Goal: Information Seeking & Learning: Learn about a topic

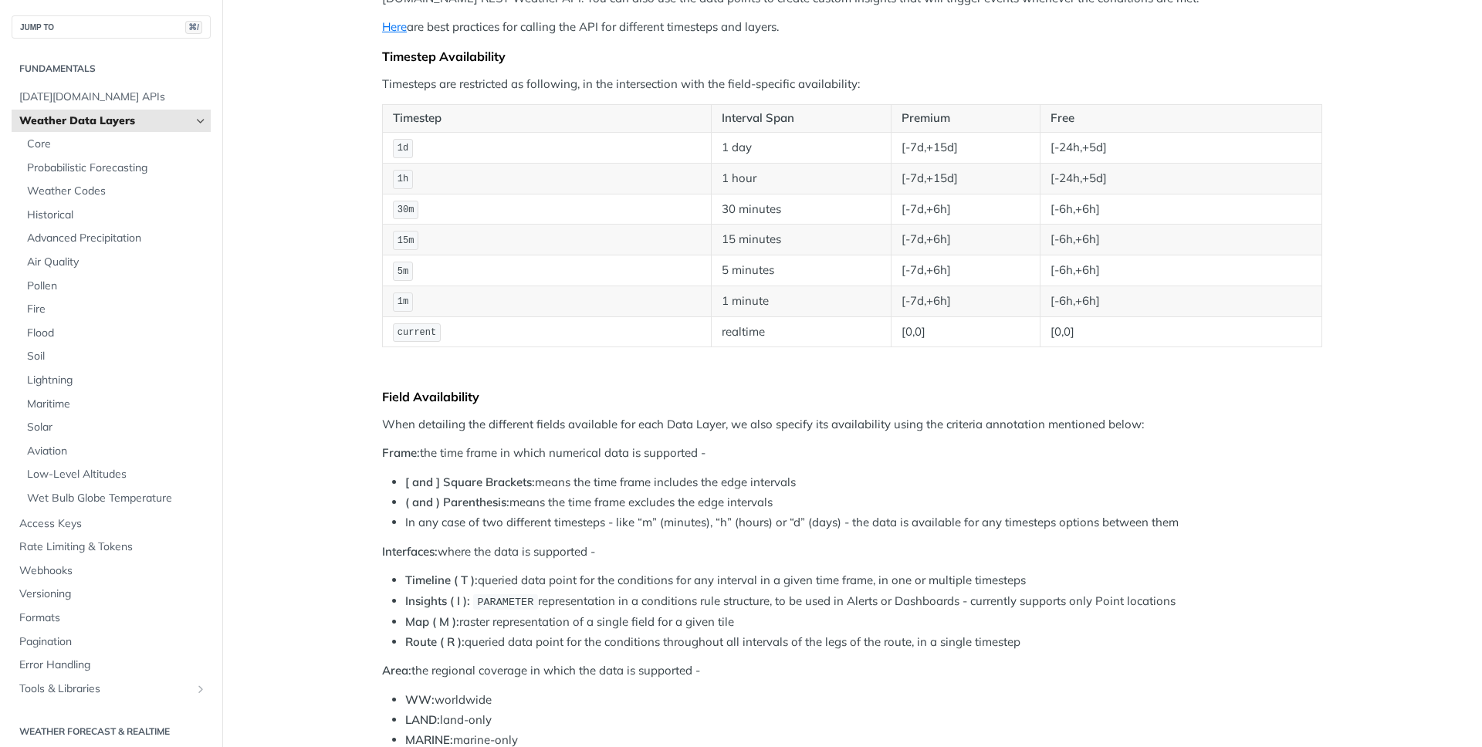
scroll to position [37, 0]
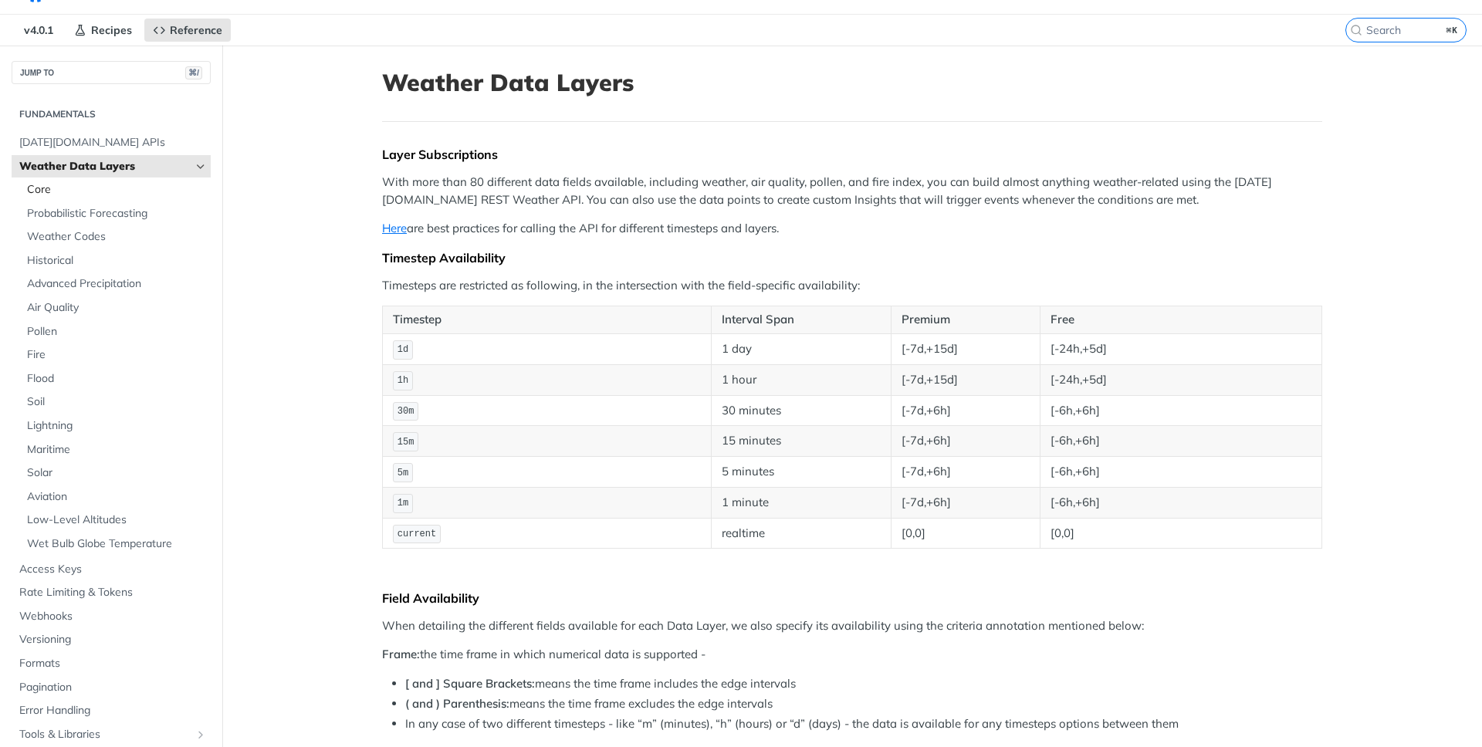
click at [120, 196] on span "Core" at bounding box center [117, 189] width 180 height 15
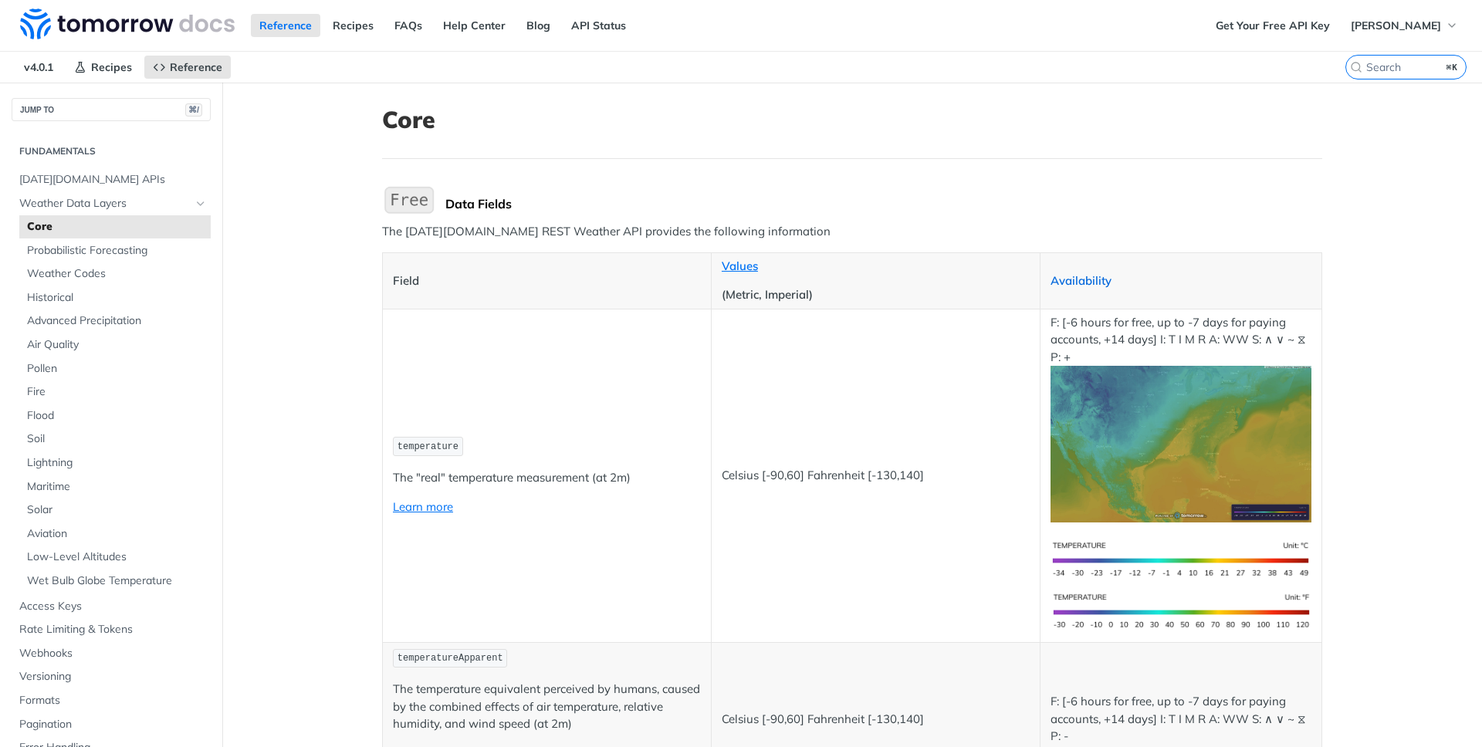
click at [1093, 280] on link "Availability" at bounding box center [1081, 280] width 61 height 15
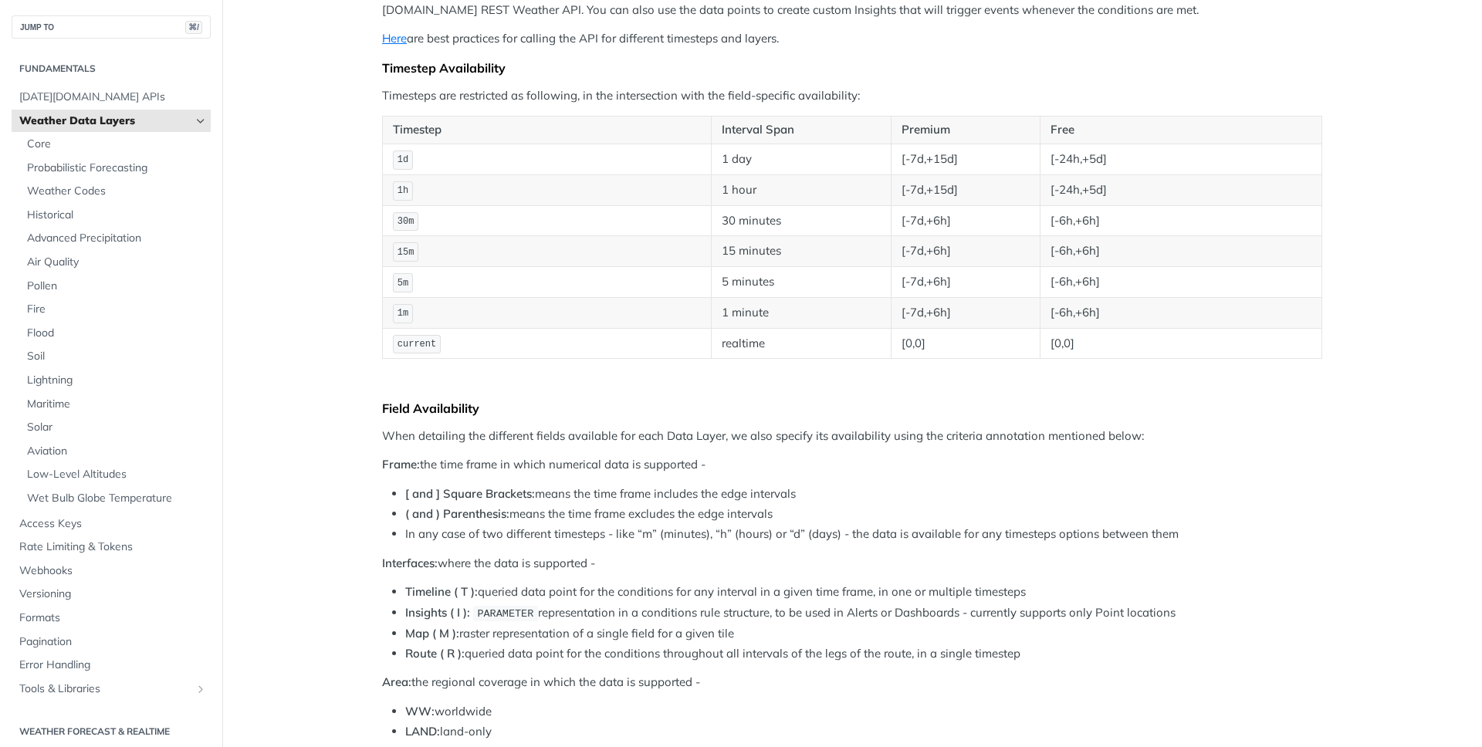
scroll to position [228, 0]
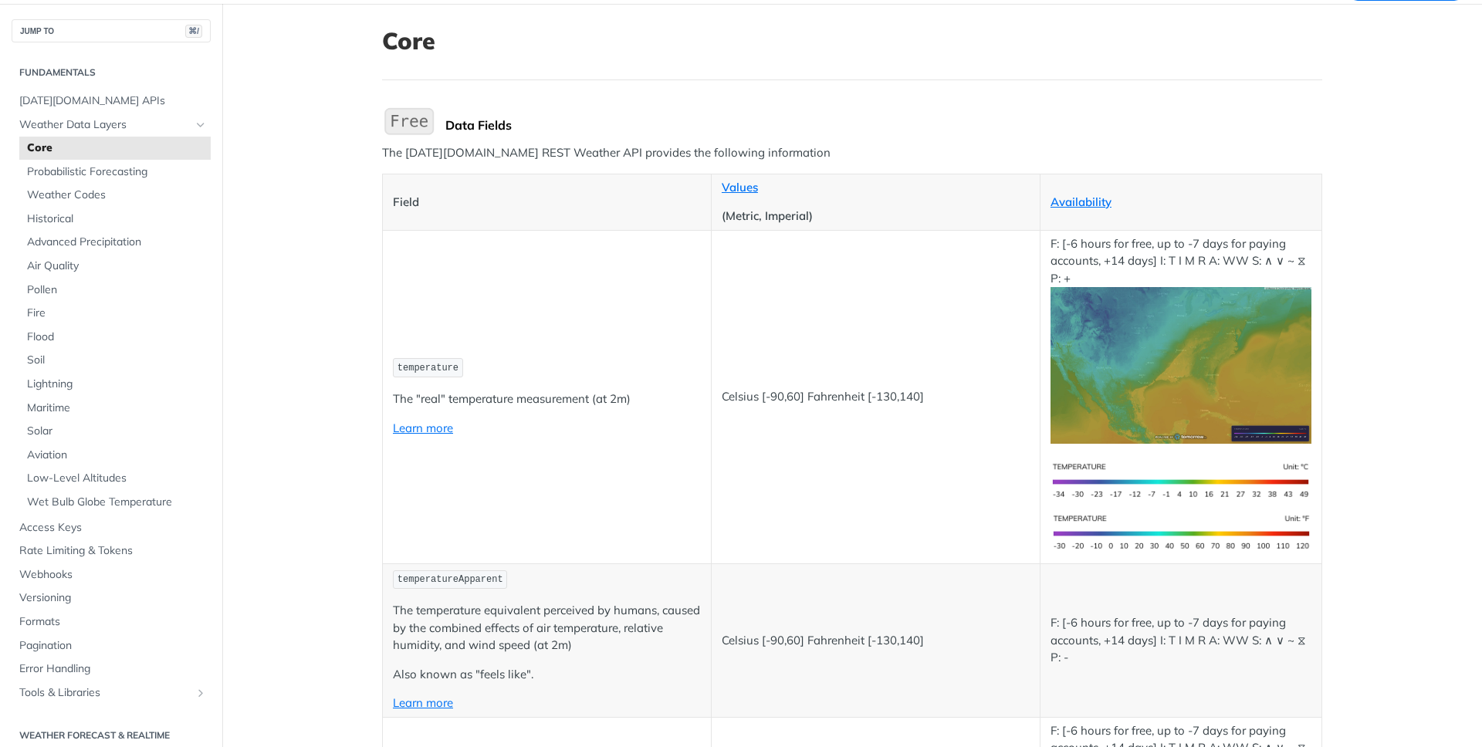
scroll to position [93, 0]
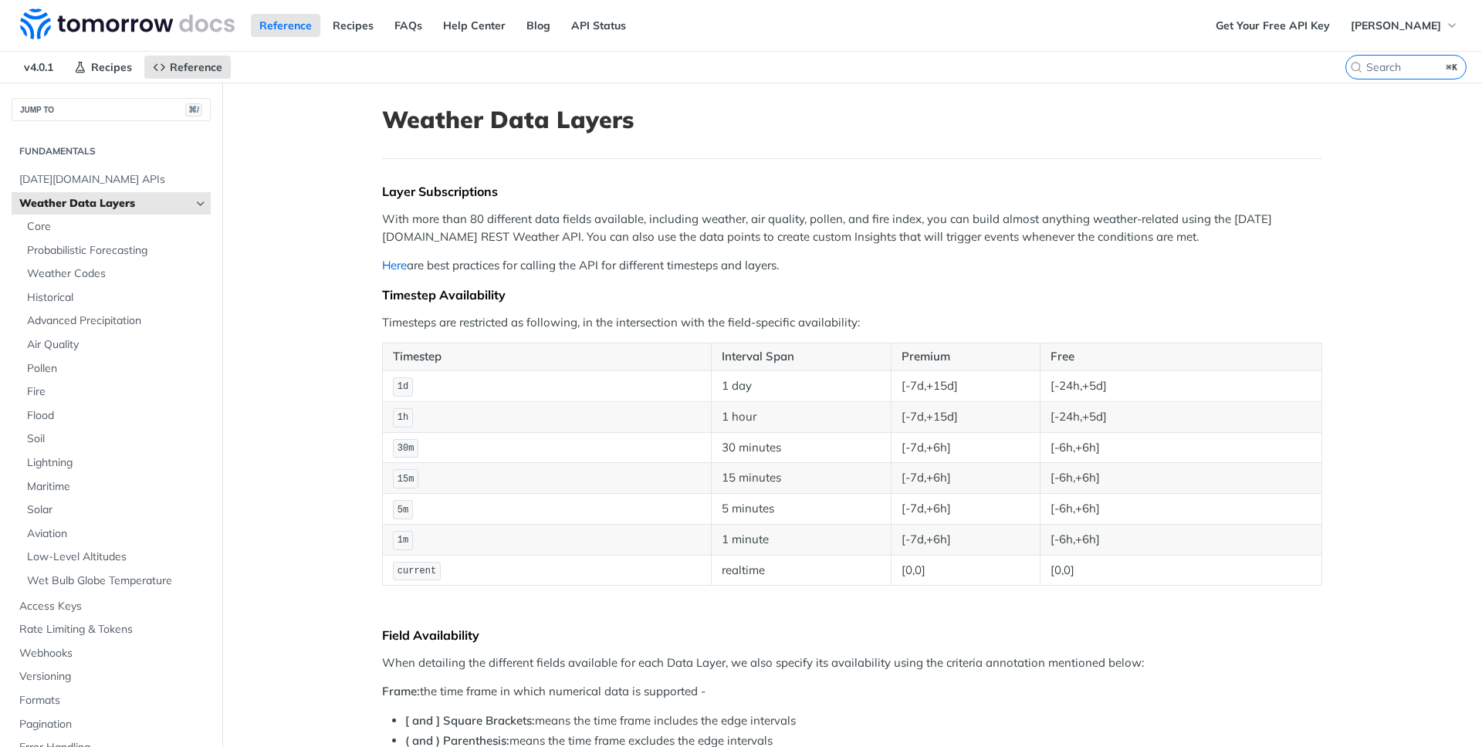
click at [401, 262] on link "Here" at bounding box center [394, 265] width 25 height 15
click at [143, 226] on span "Core" at bounding box center [117, 226] width 180 height 15
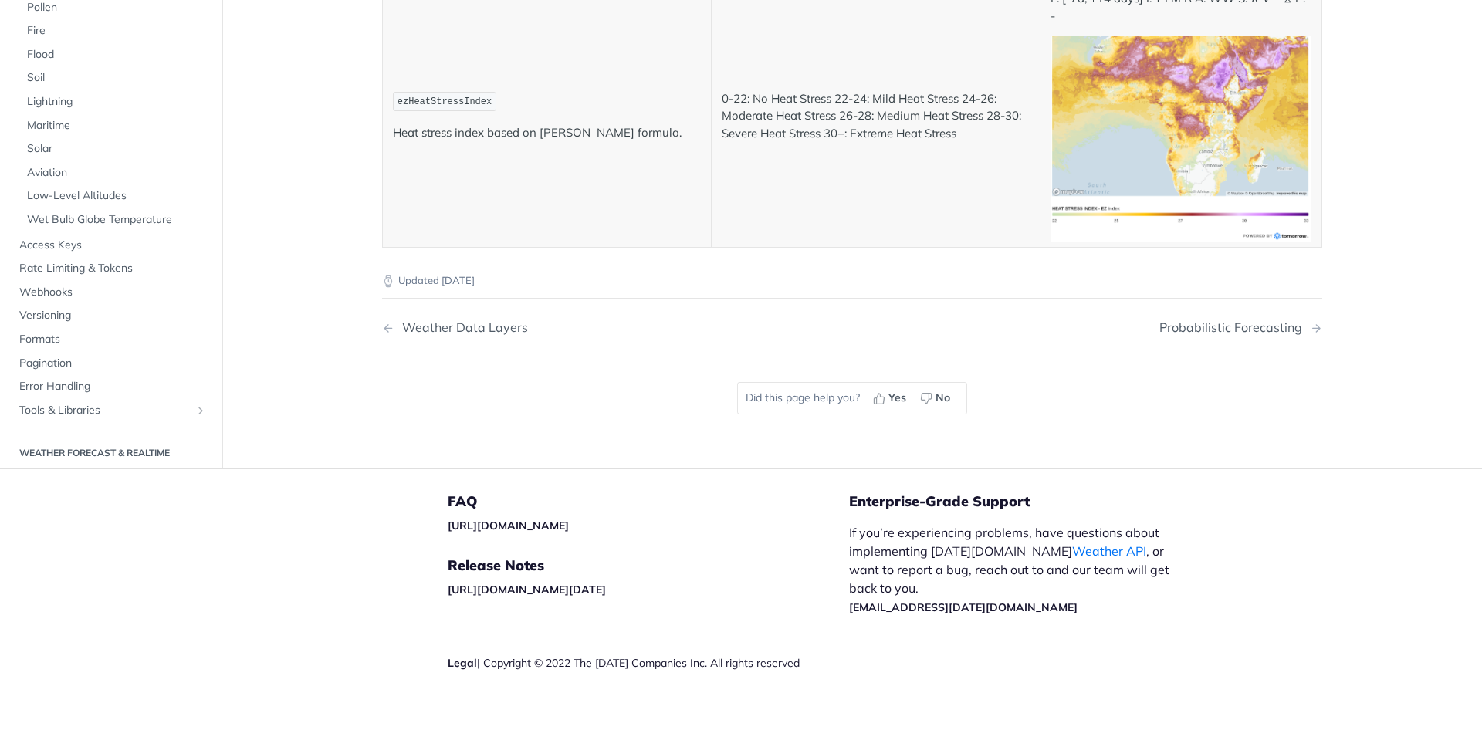
scroll to position [6983, 0]
drag, startPoint x: 451, startPoint y: 222, endPoint x: 396, endPoint y: 222, distance: 54.8
copy span "gdd10To30"
drag, startPoint x: 445, startPoint y: 364, endPoint x: 391, endPoint y: 361, distance: 54.1
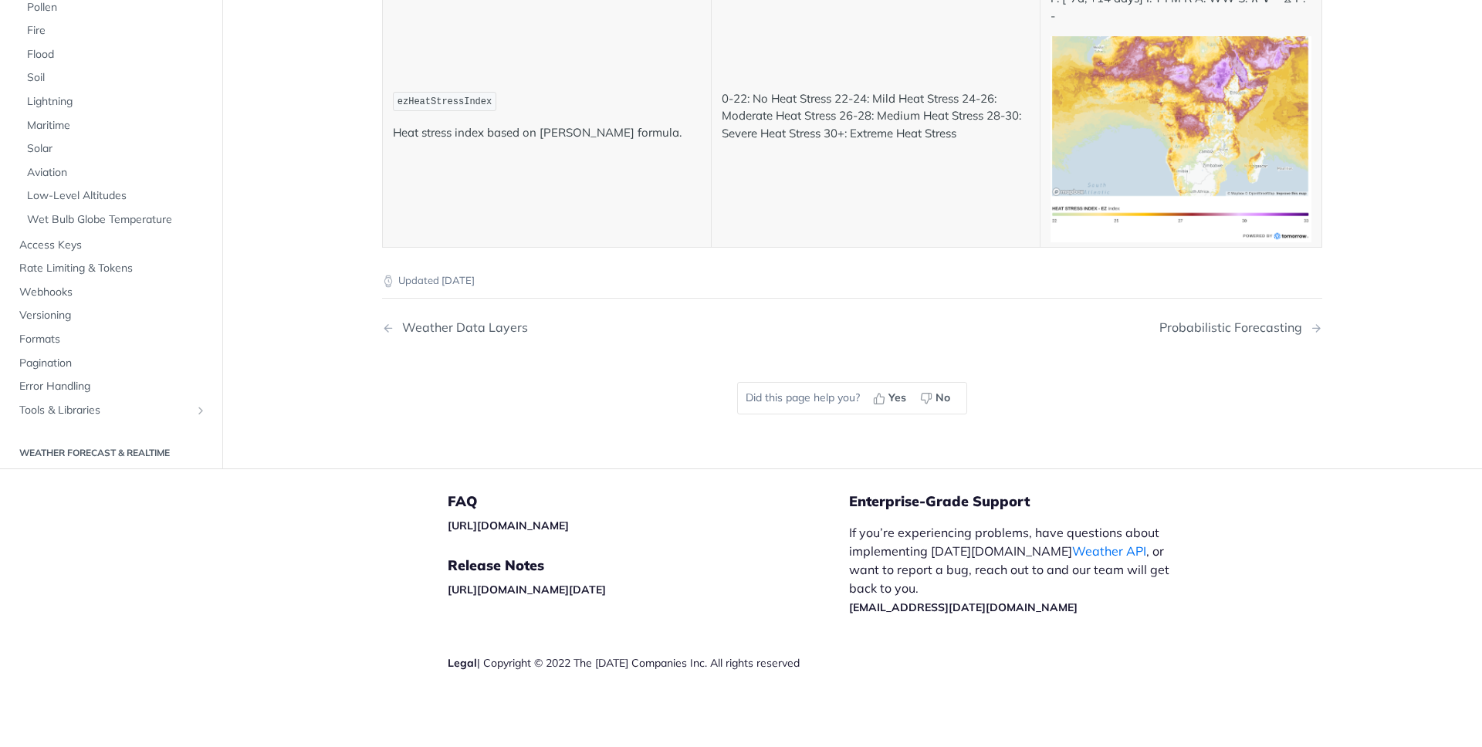
copy span "gdd10To31"
drag, startPoint x: 446, startPoint y: 460, endPoint x: 399, endPoint y: 461, distance: 47.1
copy span "gdd08To30"
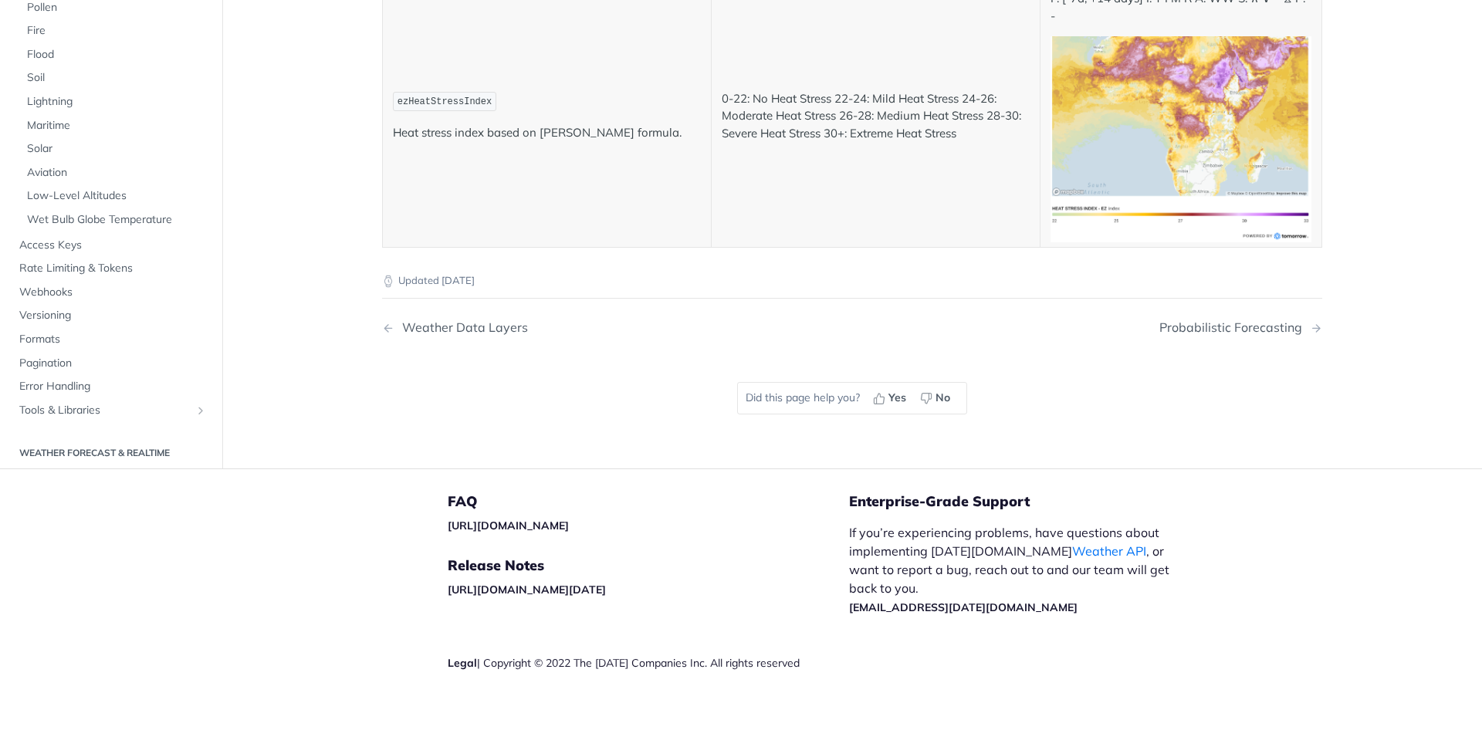
drag, startPoint x: 446, startPoint y: 570, endPoint x: 383, endPoint y: 560, distance: 64.0
copy span "gdd03To25"
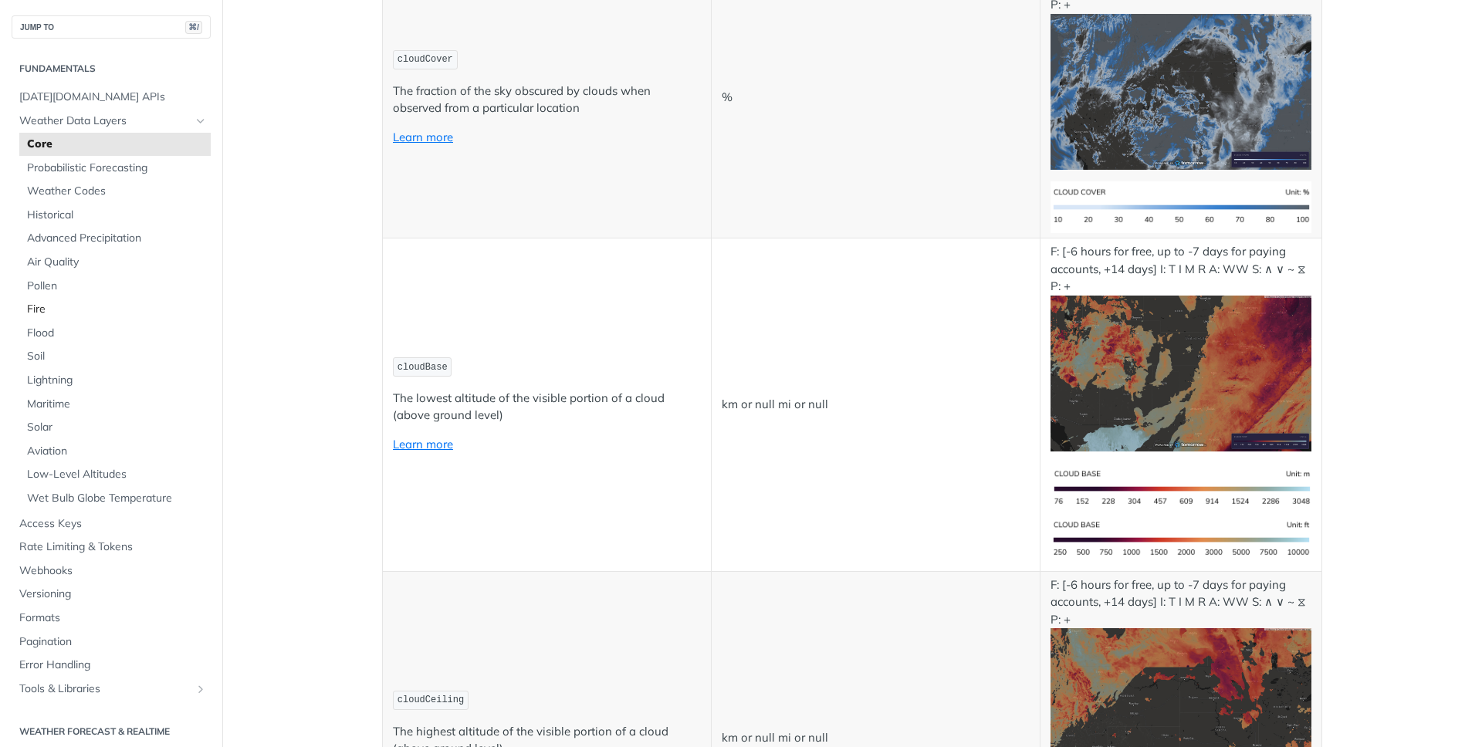
scroll to position [4, 0]
click at [106, 204] on span "Historical" at bounding box center [117, 211] width 180 height 15
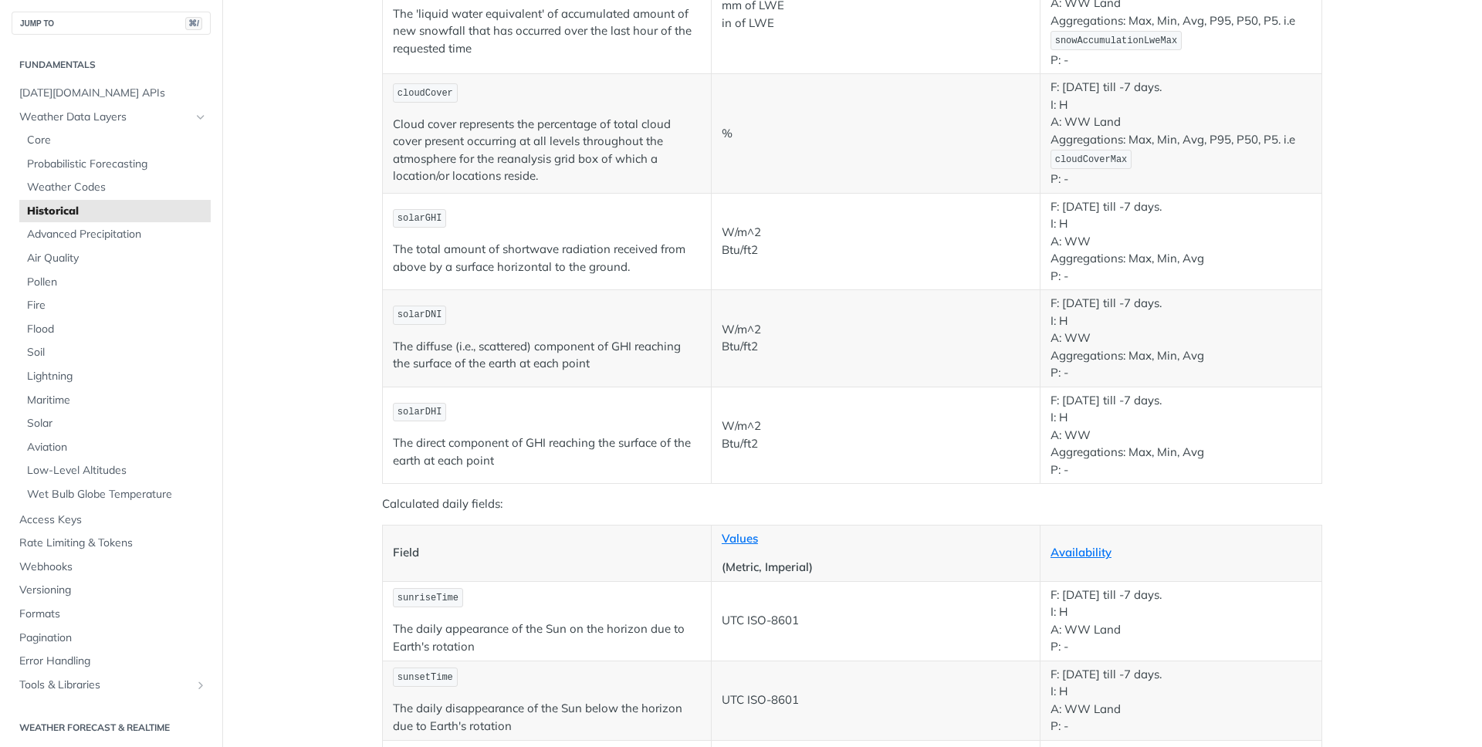
scroll to position [2293, 0]
click at [121, 131] on link "Core" at bounding box center [114, 140] width 191 height 23
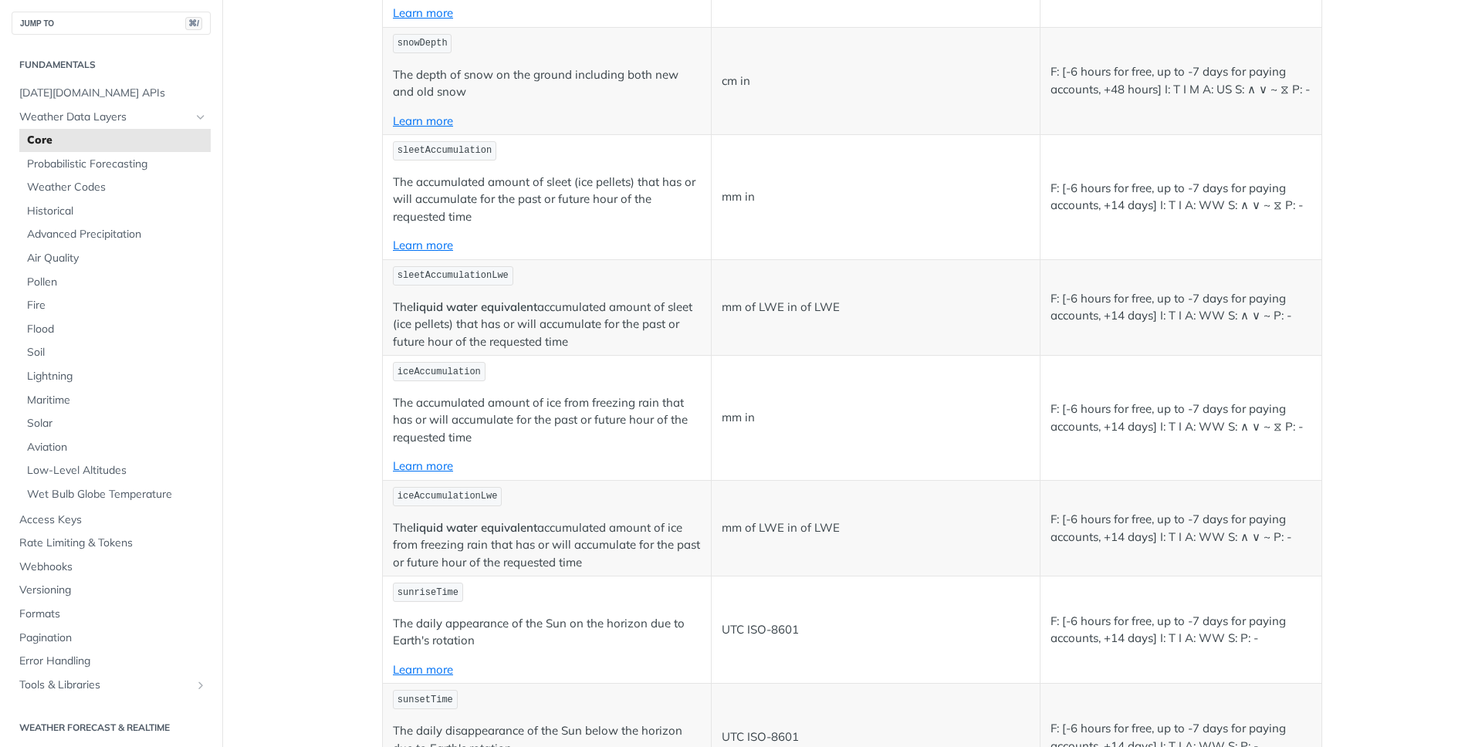
scroll to position [379, 0]
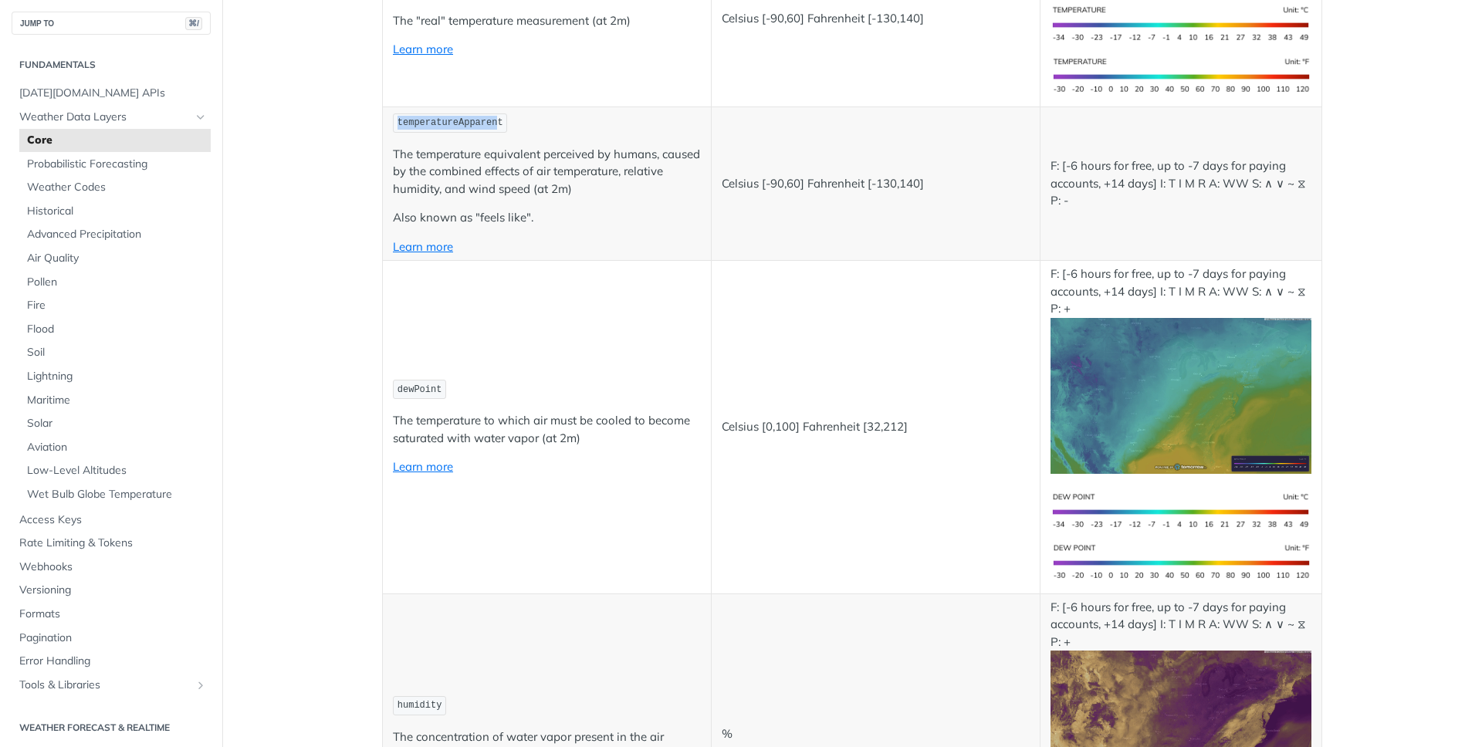
drag, startPoint x: 499, startPoint y: 280, endPoint x: 387, endPoint y: 279, distance: 111.9
click at [387, 260] on td "temperatureApparent The temperature equivalent perceived by humans, caused by t…" at bounding box center [547, 184] width 329 height 154
copy span "temperatureApparen"
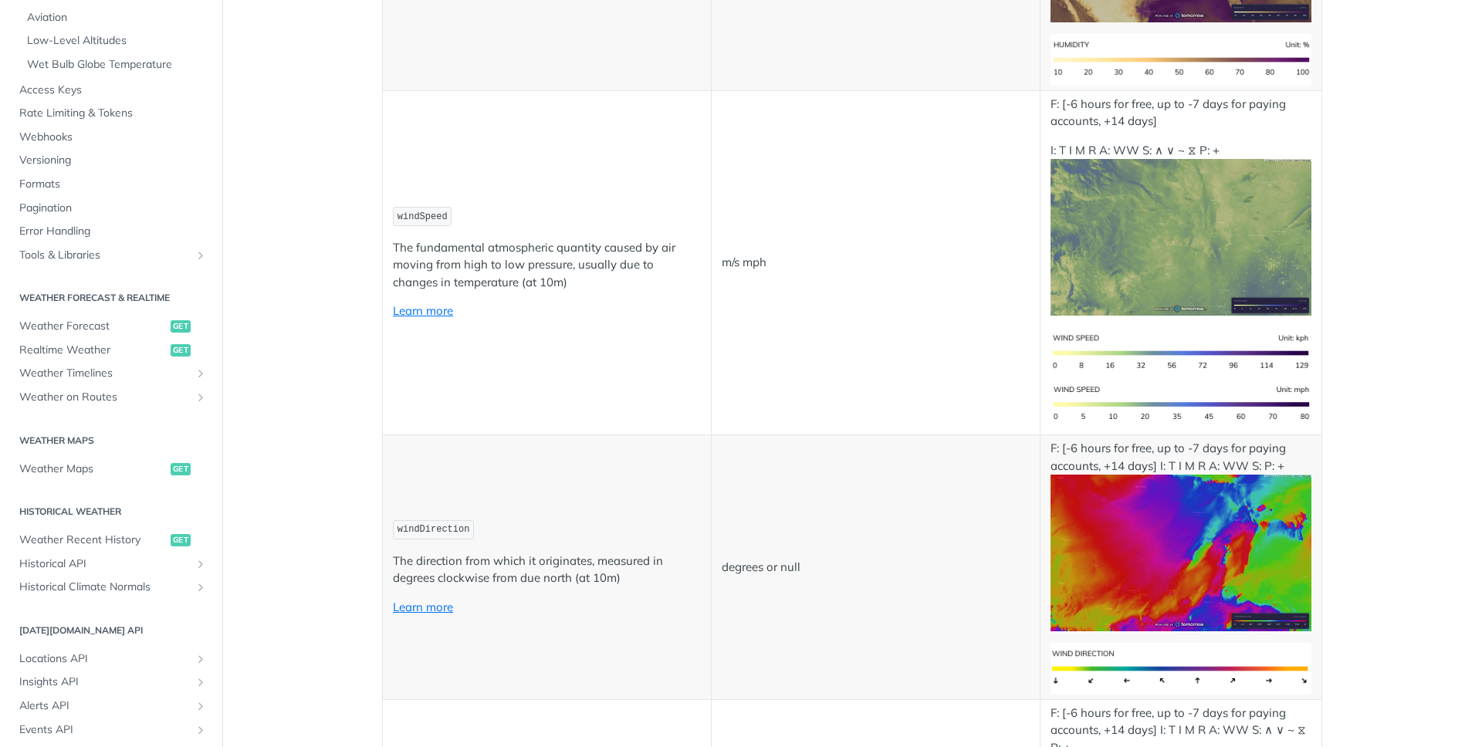
scroll to position [1806, 0]
